Goal: Information Seeking & Learning: Learn about a topic

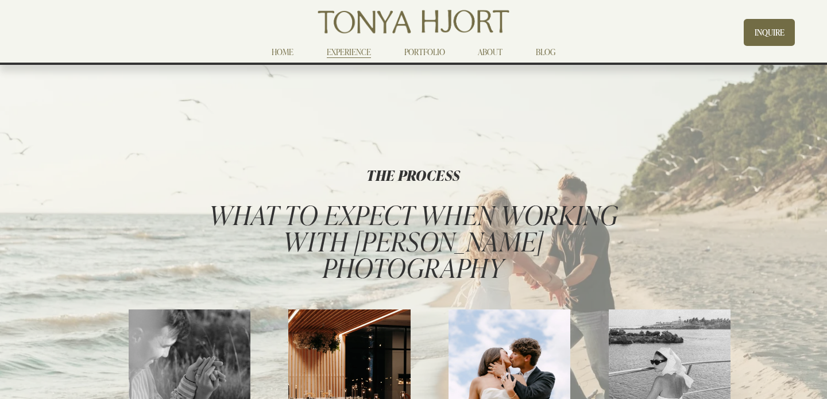
click at [433, 57] on link "PORTFOLIO" at bounding box center [424, 52] width 41 height 14
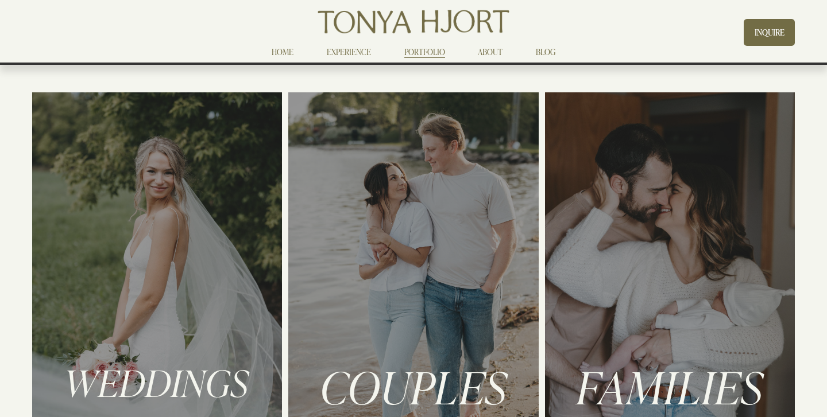
scroll to position [61, 0]
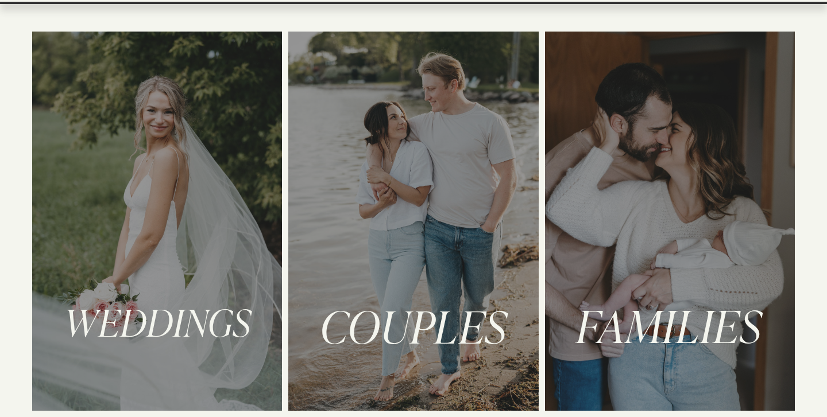
click at [225, 203] on div at bounding box center [157, 222] width 250 height 380
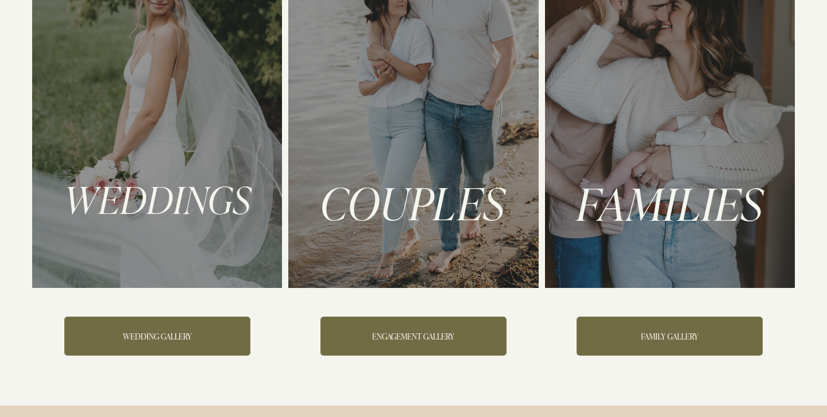
scroll to position [183, 0]
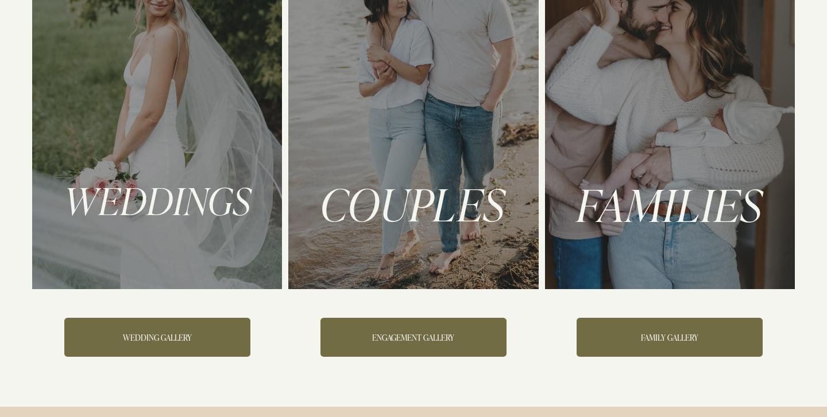
click at [157, 347] on link "WEDDING GALLERY" at bounding box center [157, 337] width 186 height 39
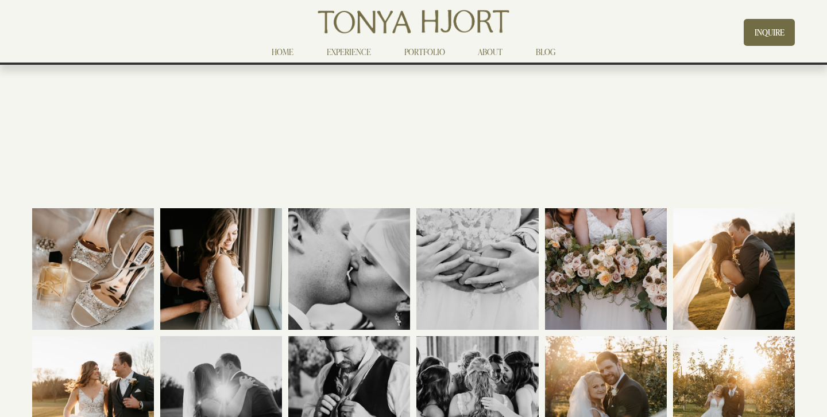
click at [285, 56] on link "HOME" at bounding box center [283, 52] width 22 height 14
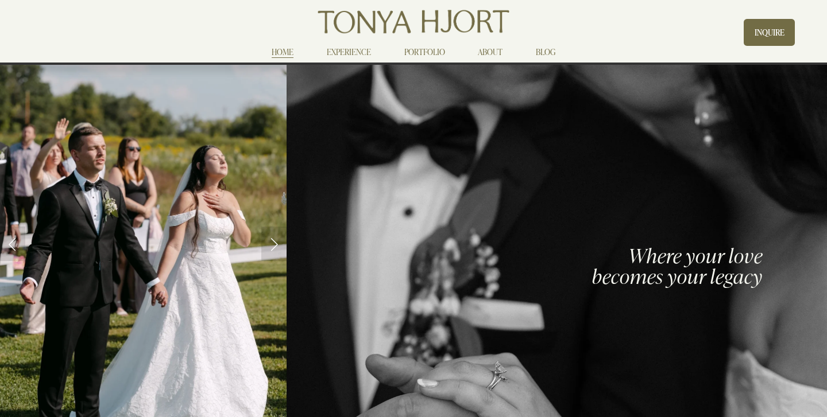
click at [439, 53] on link "PORTFOLIO" at bounding box center [424, 52] width 41 height 14
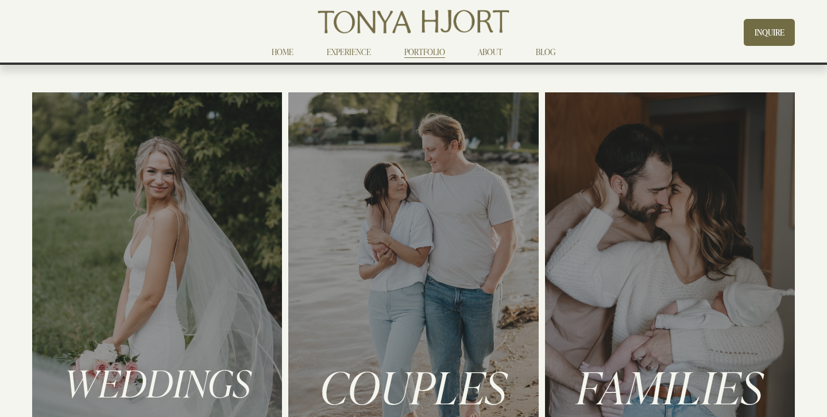
click at [349, 47] on link "EXPERIENCE" at bounding box center [349, 52] width 44 height 14
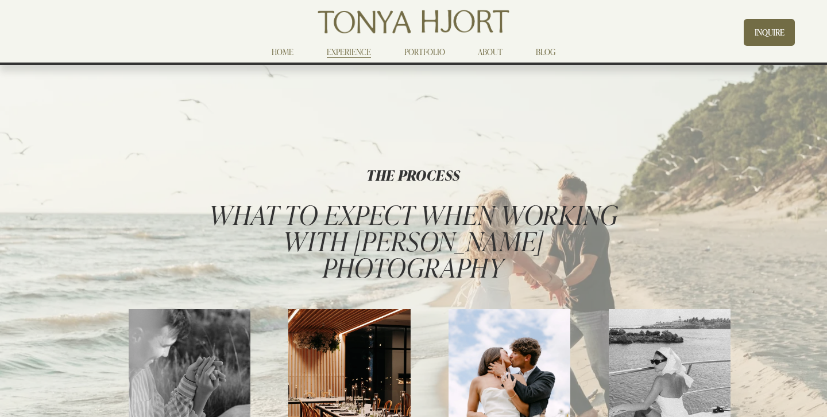
click at [428, 48] on link "PORTFOLIO" at bounding box center [424, 52] width 41 height 14
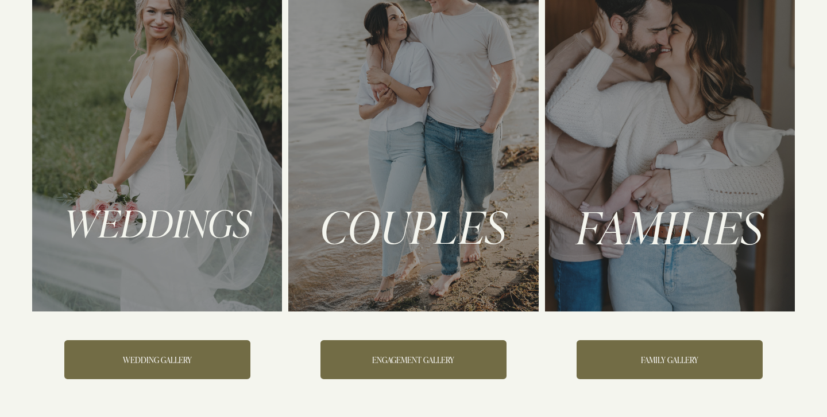
scroll to position [160, 0]
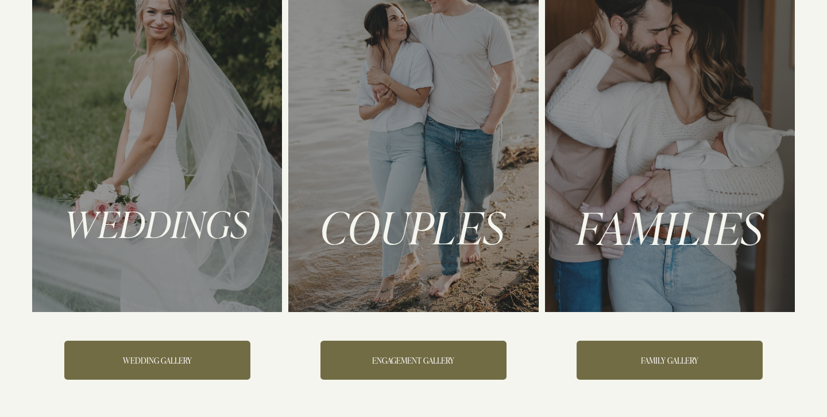
click at [382, 358] on link "ENGAGEMENT GALLERY" at bounding box center [413, 360] width 186 height 39
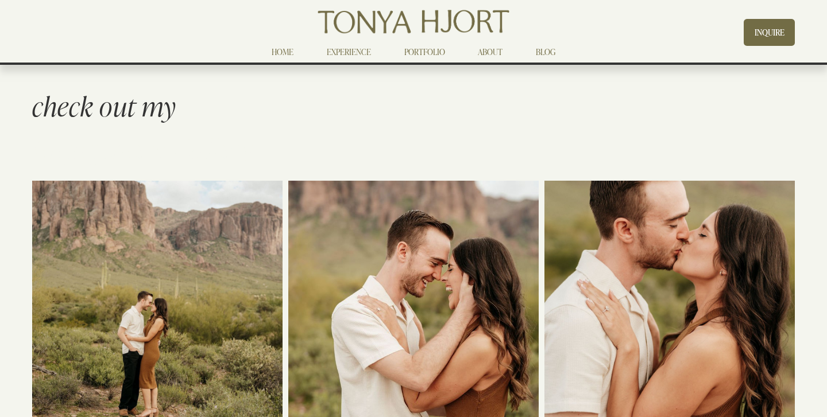
click at [504, 48] on nav "HOME EXPERIENCE PORTFOLIO ABOUT BLOG" at bounding box center [414, 52] width 316 height 14
click at [499, 51] on link "ABOUT" at bounding box center [490, 52] width 25 height 14
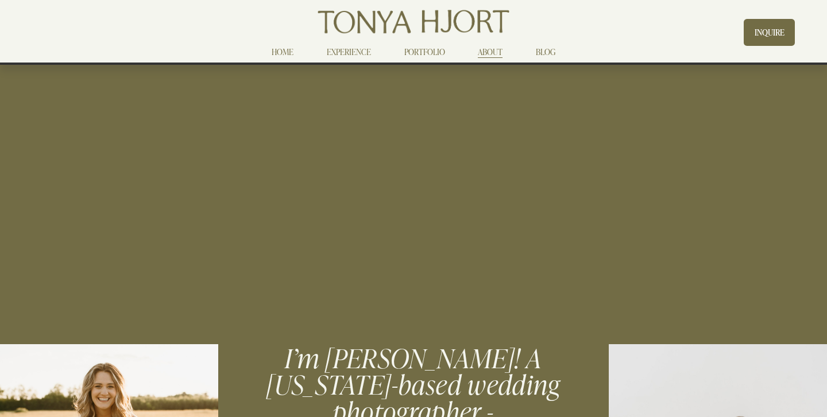
click at [343, 49] on link "EXPERIENCE" at bounding box center [349, 52] width 44 height 14
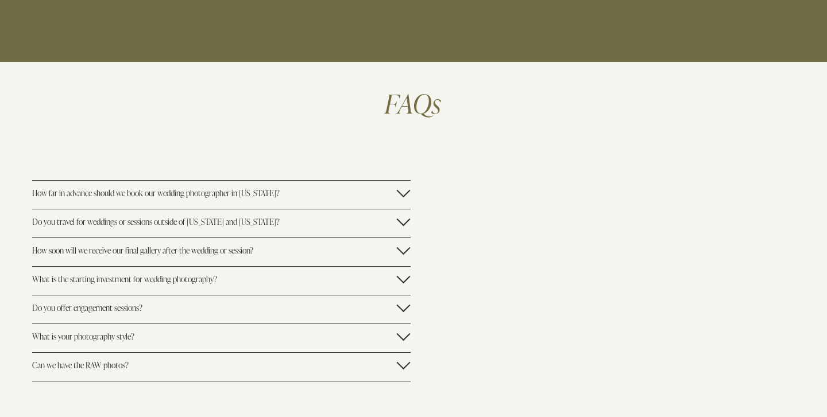
scroll to position [2534, 0]
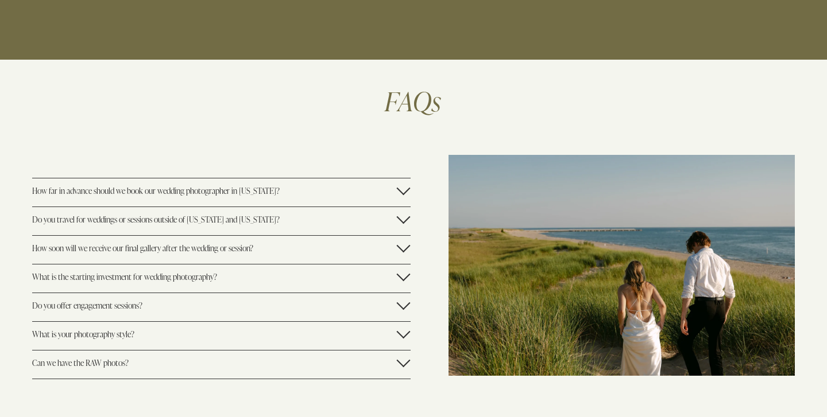
click at [400, 354] on div at bounding box center [404, 361] width 14 height 14
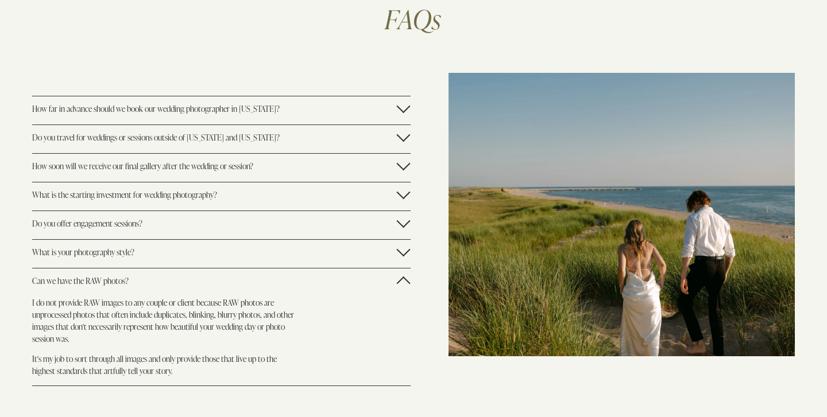
scroll to position [2617, 0]
click at [409, 243] on div at bounding box center [404, 250] width 14 height 14
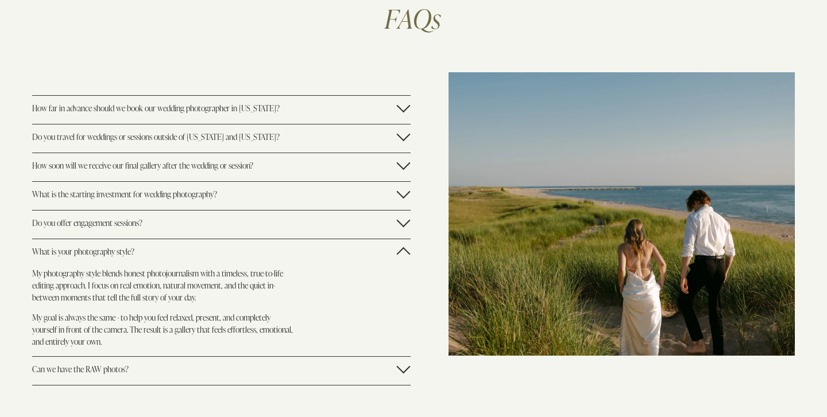
click at [409, 245] on div at bounding box center [404, 252] width 14 height 14
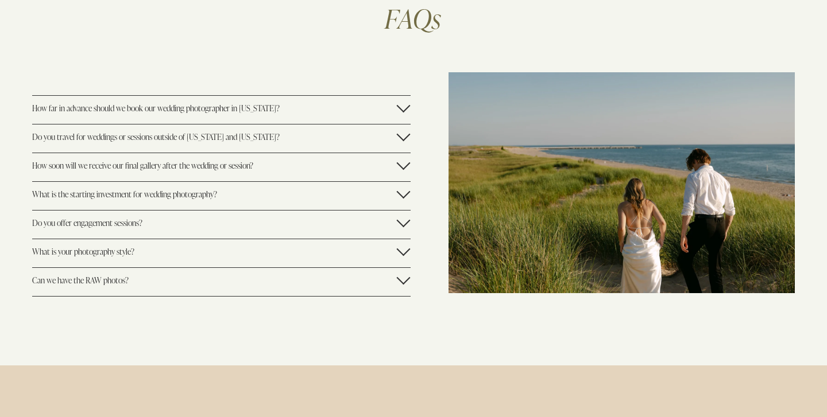
click at [401, 216] on div at bounding box center [404, 223] width 14 height 14
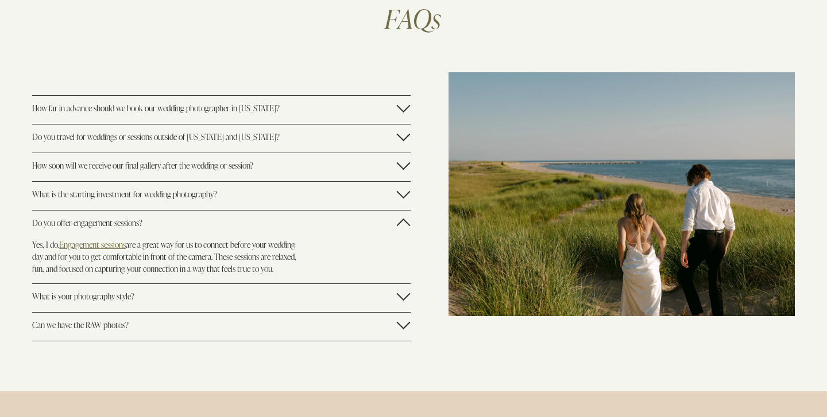
click at [404, 185] on div at bounding box center [404, 192] width 14 height 14
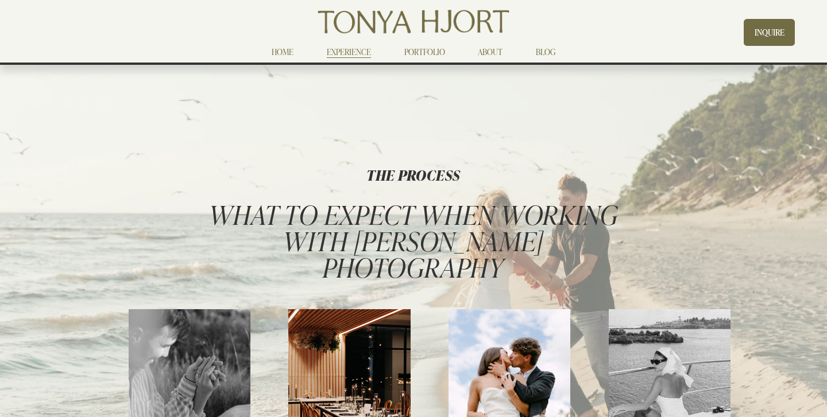
scroll to position [0, 0]
click at [423, 47] on link "PORTFOLIO" at bounding box center [424, 52] width 41 height 14
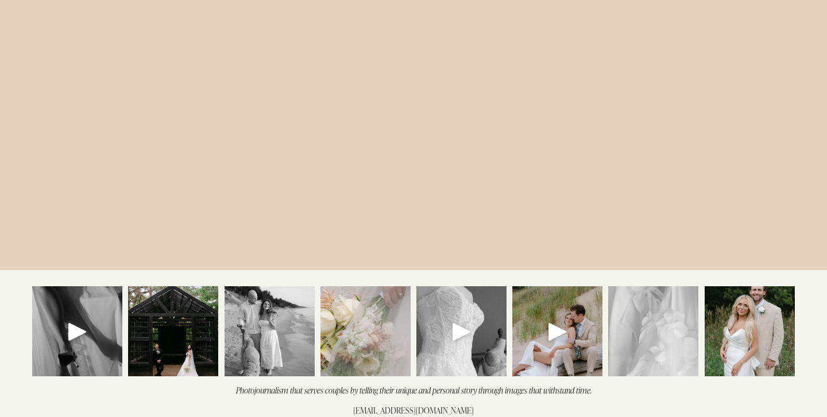
scroll to position [1084, 0]
click at [361, 343] on img at bounding box center [365, 332] width 90 height 113
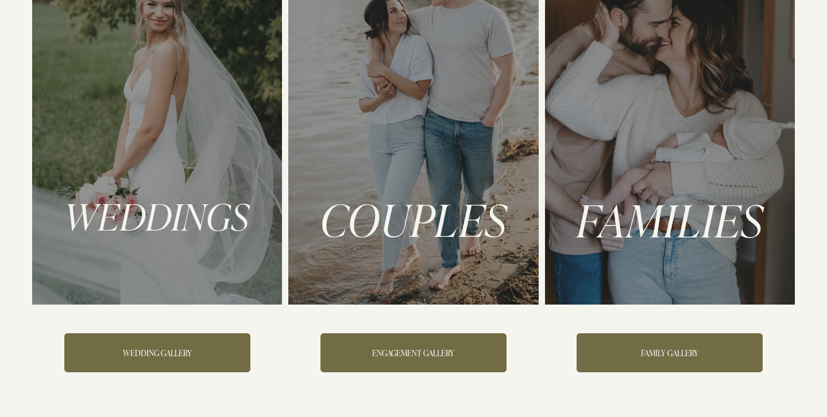
scroll to position [188, 0]
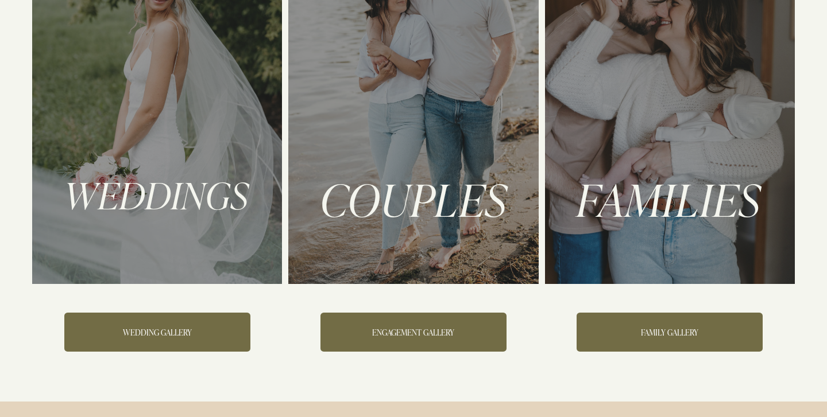
click at [380, 324] on link "ENGAGEMENT GALLERY" at bounding box center [413, 332] width 186 height 39
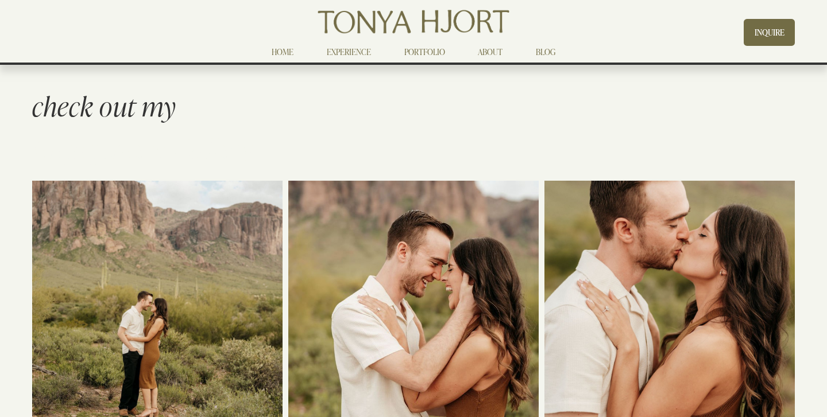
click at [287, 55] on link "HOME" at bounding box center [283, 52] width 22 height 14
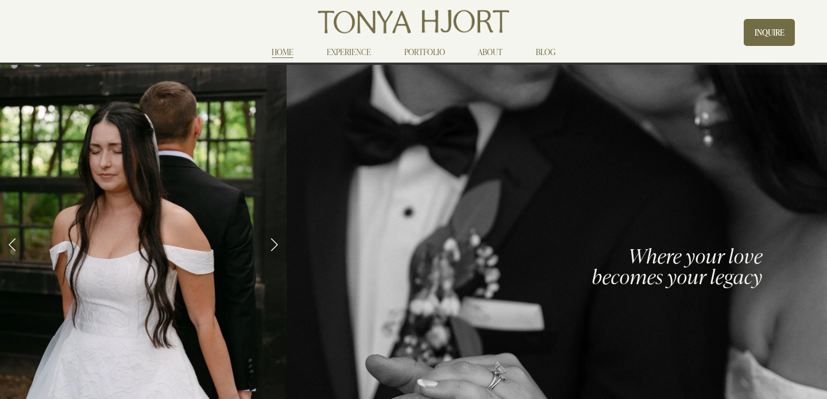
click at [366, 53] on link "EXPERIENCE" at bounding box center [349, 52] width 44 height 14
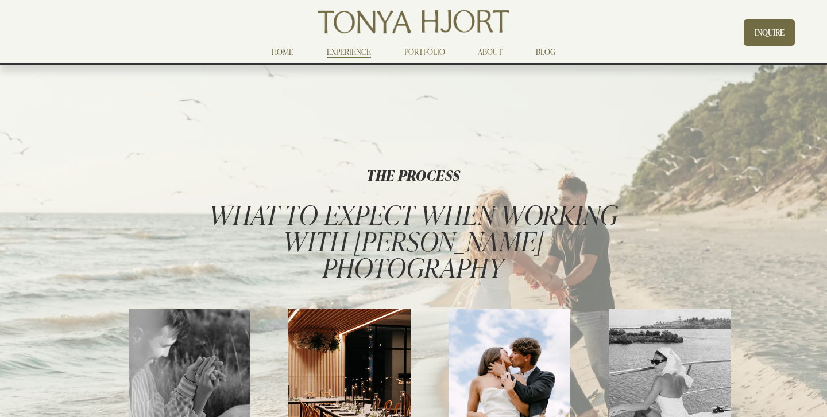
click at [429, 56] on link "PORTFOLIO" at bounding box center [424, 52] width 41 height 14
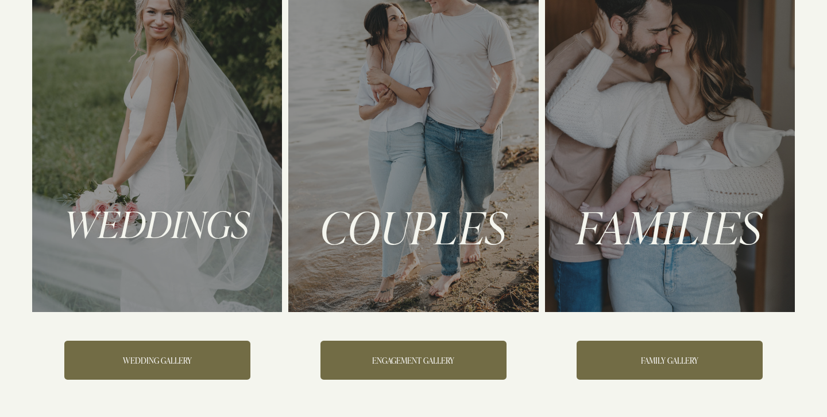
scroll to position [159, 0]
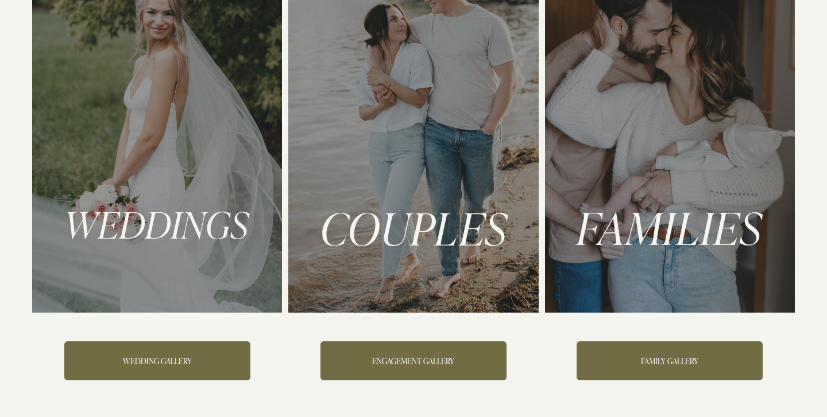
click at [195, 369] on link "WEDDING GALLERY" at bounding box center [157, 361] width 186 height 39
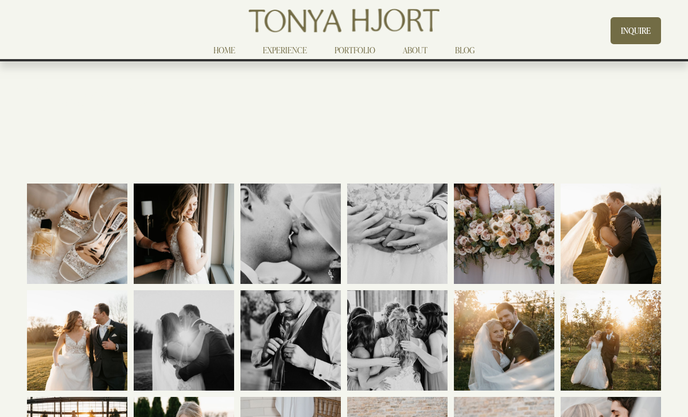
click at [292, 51] on link "EXPERIENCE" at bounding box center [285, 50] width 44 height 14
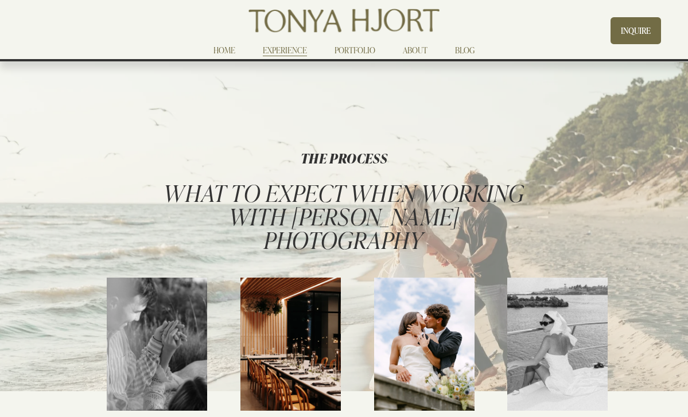
click at [361, 49] on link "PORTFOLIO" at bounding box center [355, 50] width 41 height 14
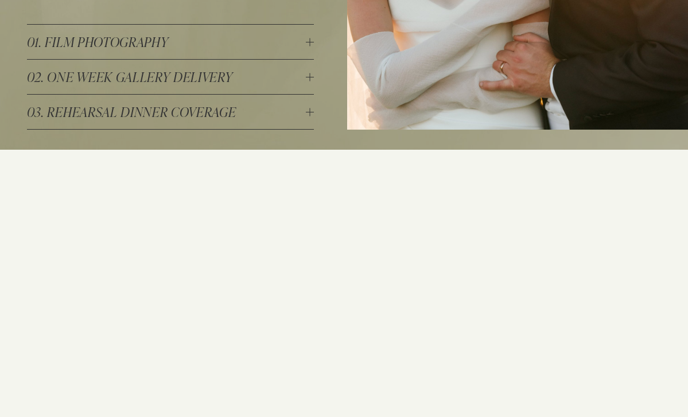
scroll to position [1915, 0]
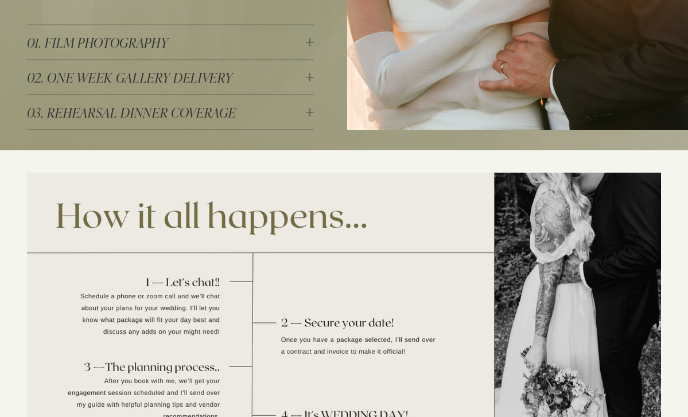
click at [307, 25] on button "01. FILM PHOTOGRAPHY" at bounding box center [171, 42] width 288 height 34
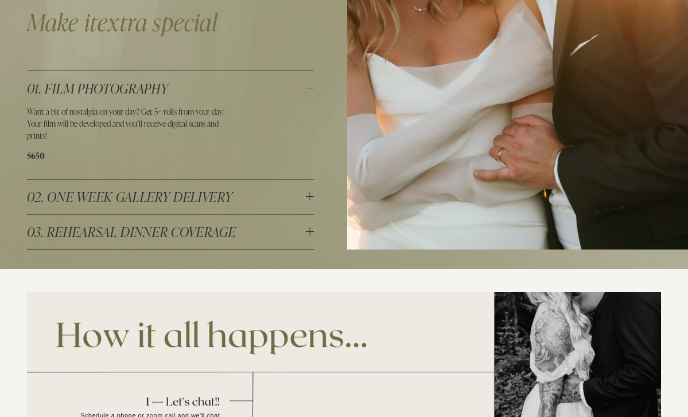
scroll to position [1868, 0]
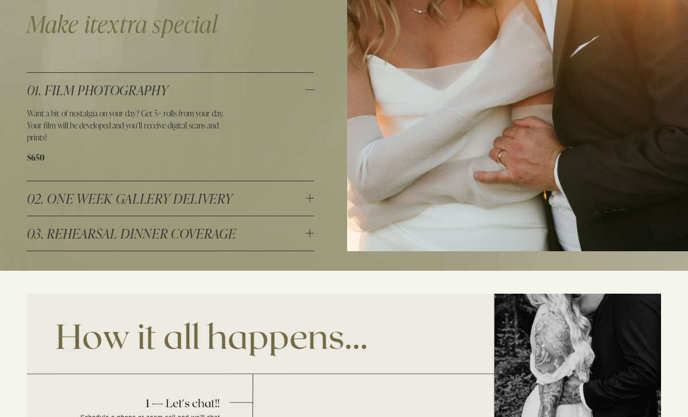
click at [226, 190] on span "02. ONE WEEK GALLERY DELIVERY" at bounding box center [167, 198] width 280 height 17
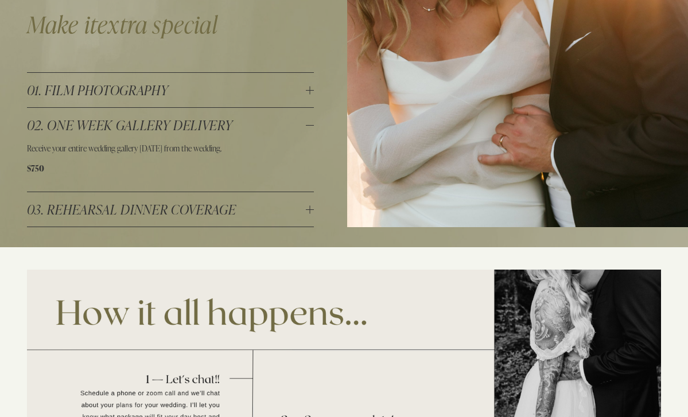
click at [246, 216] on span "03. REHEARSAL DINNER COVERAGE" at bounding box center [167, 209] width 280 height 17
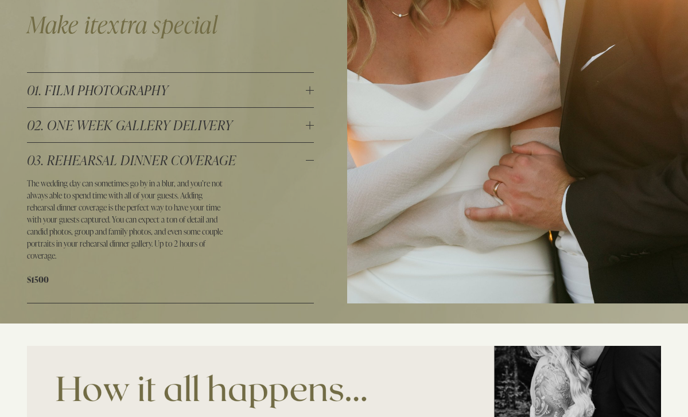
click at [225, 153] on span "03. REHEARSAL DINNER COVERAGE" at bounding box center [167, 160] width 280 height 17
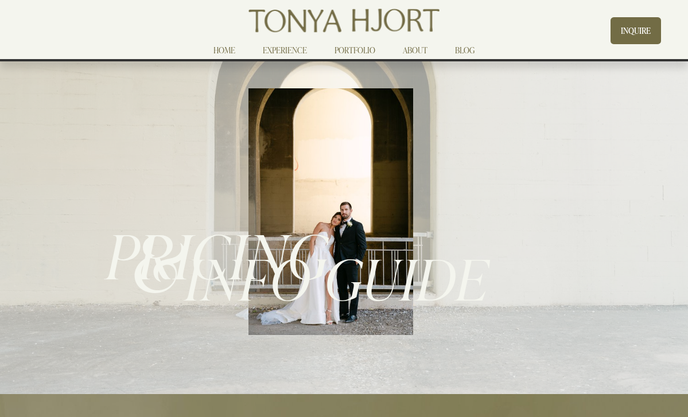
scroll to position [0, 0]
click at [304, 49] on link "EXPERIENCE" at bounding box center [285, 50] width 44 height 14
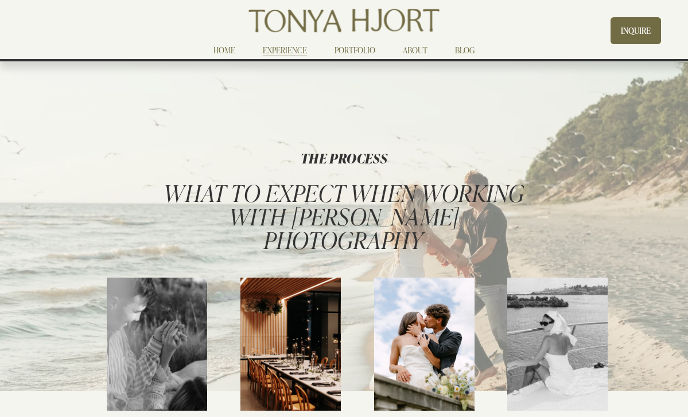
click at [351, 48] on link "PORTFOLIO" at bounding box center [355, 50] width 41 height 14
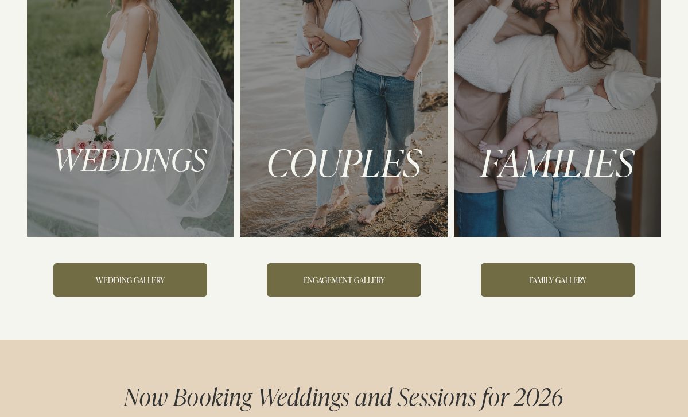
scroll to position [194, 0]
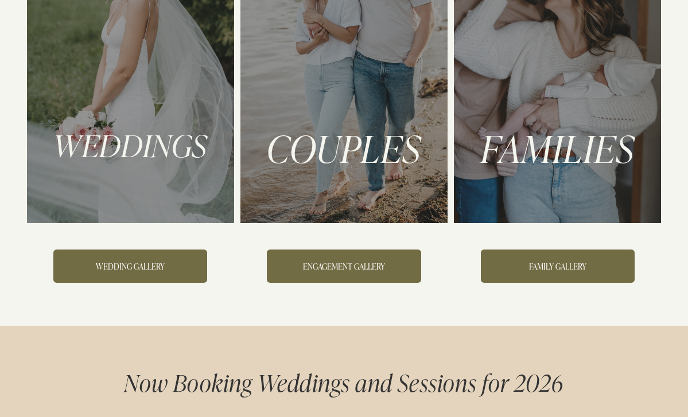
click at [148, 273] on link "WEDDING GALLERY" at bounding box center [130, 267] width 154 height 34
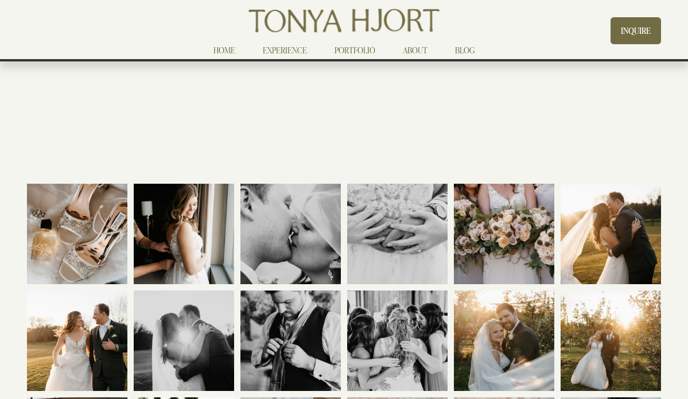
click at [352, 52] on link "PORTFOLIO" at bounding box center [355, 50] width 41 height 14
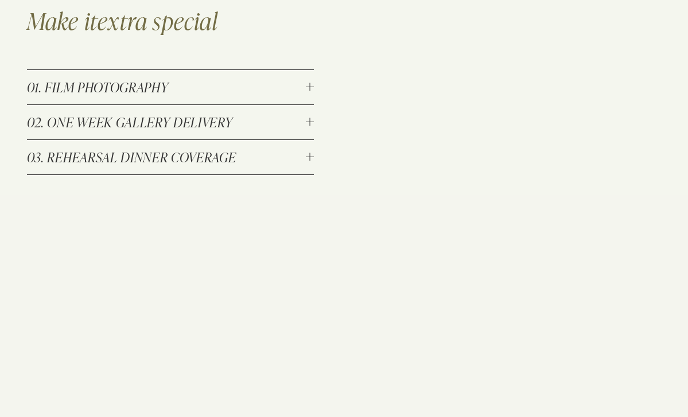
scroll to position [1820, 0]
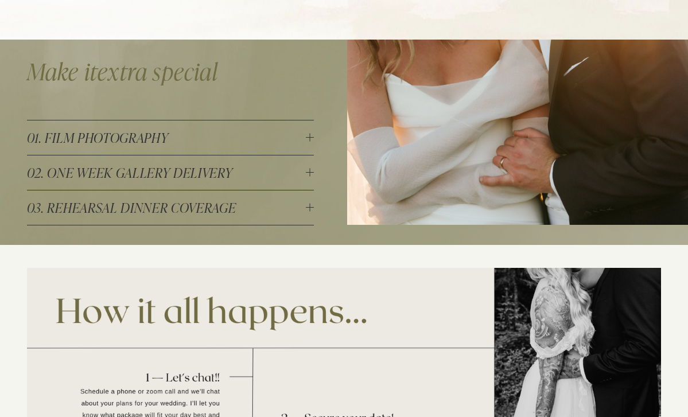
click at [216, 129] on span "01. FILM PHOTOGRAPHY" at bounding box center [167, 137] width 280 height 17
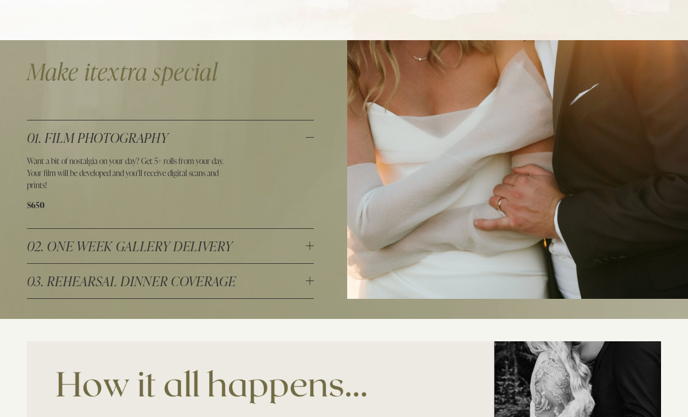
click at [218, 129] on span "01. FILM PHOTOGRAPHY" at bounding box center [167, 137] width 280 height 17
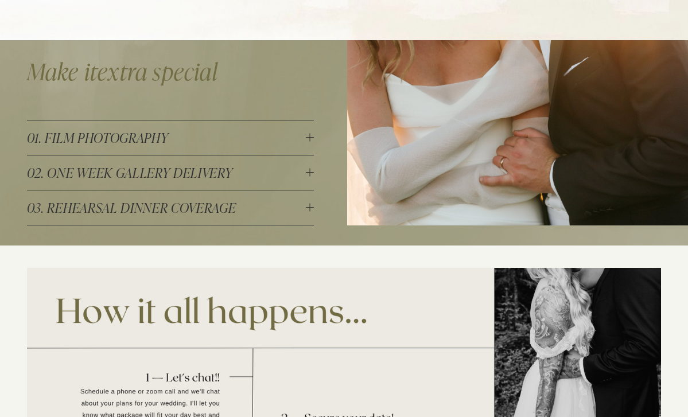
click at [240, 129] on span "01. FILM PHOTOGRAPHY" at bounding box center [167, 137] width 280 height 17
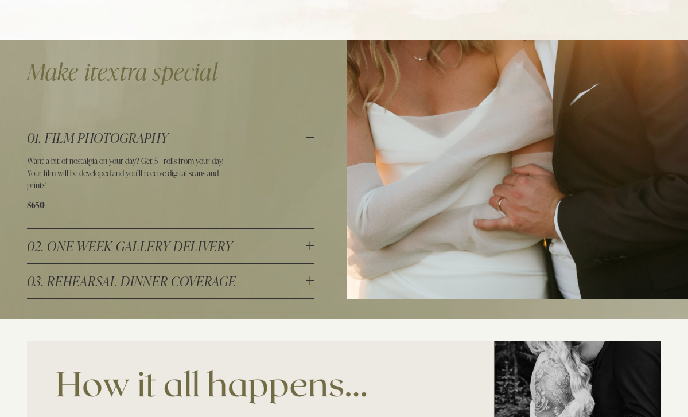
click at [240, 129] on span "01. FILM PHOTOGRAPHY" at bounding box center [167, 137] width 280 height 17
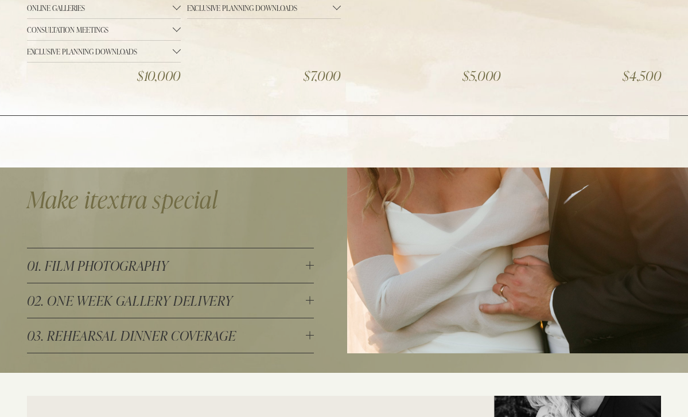
scroll to position [1694, 0]
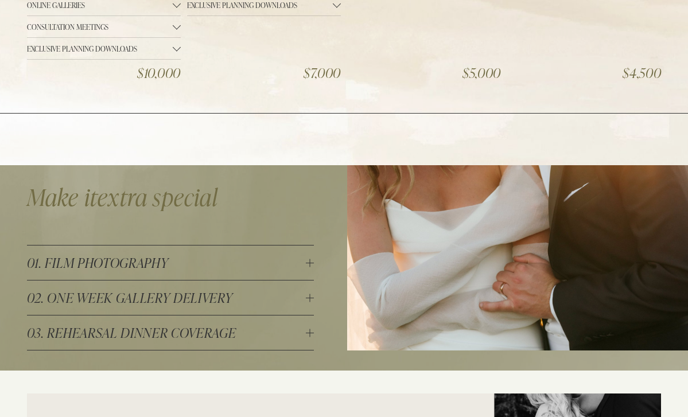
click at [275, 254] on span "01. FILM PHOTOGRAPHY" at bounding box center [167, 262] width 280 height 17
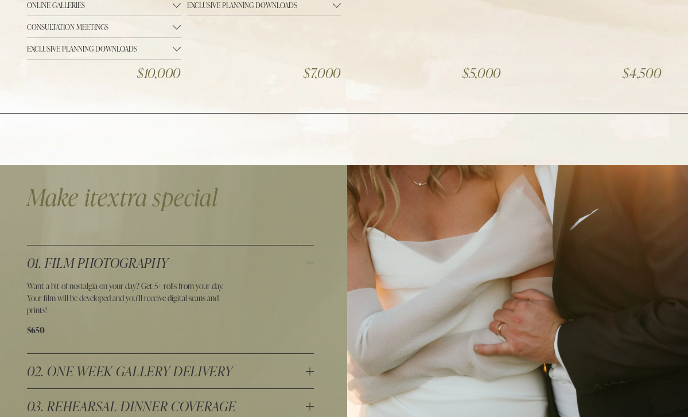
click at [275, 254] on span "01. FILM PHOTOGRAPHY" at bounding box center [167, 262] width 280 height 17
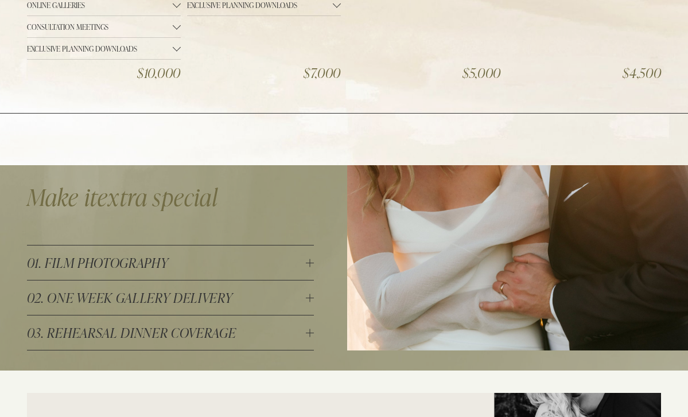
click at [275, 254] on span "01. FILM PHOTOGRAPHY" at bounding box center [167, 262] width 280 height 17
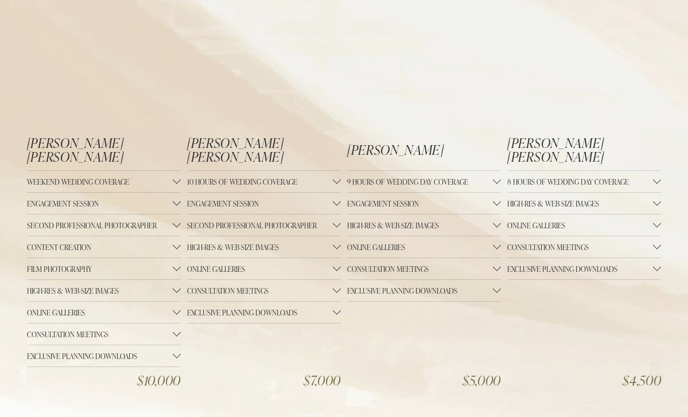
scroll to position [1390, 0]
